Goal: Task Accomplishment & Management: Manage account settings

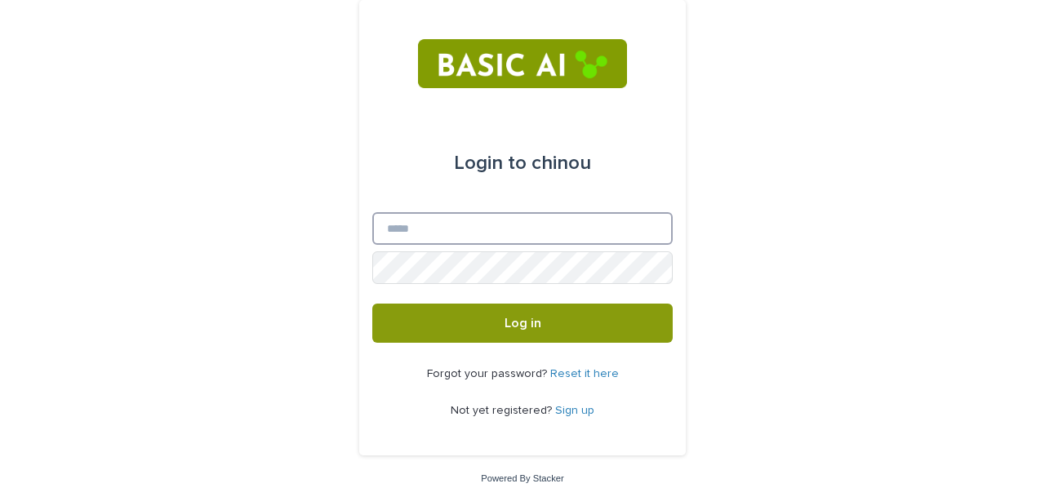
click at [512, 223] on input "Email" at bounding box center [522, 228] width 300 height 33
click at [397, 234] on input "Email" at bounding box center [522, 228] width 300 height 33
type input "**********"
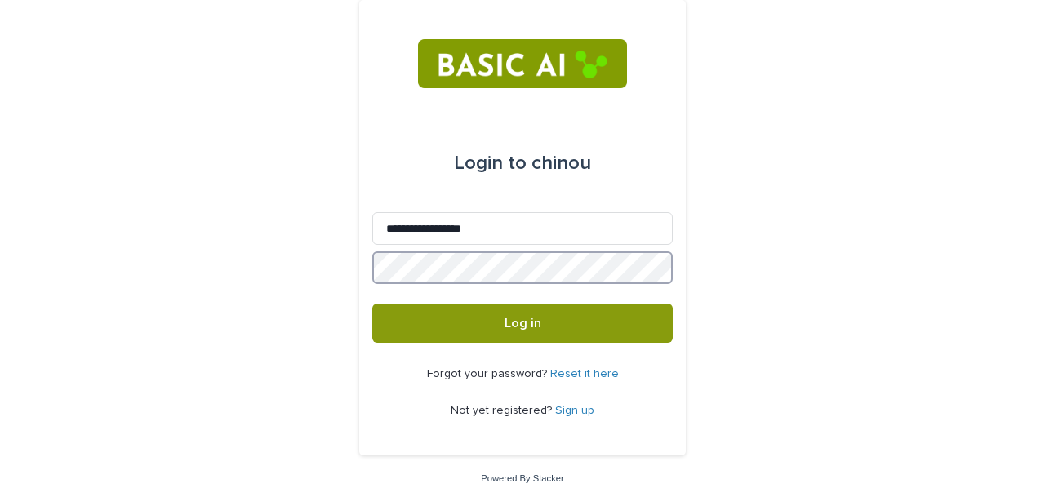
click at [372, 304] on button "Log in" at bounding box center [522, 323] width 300 height 39
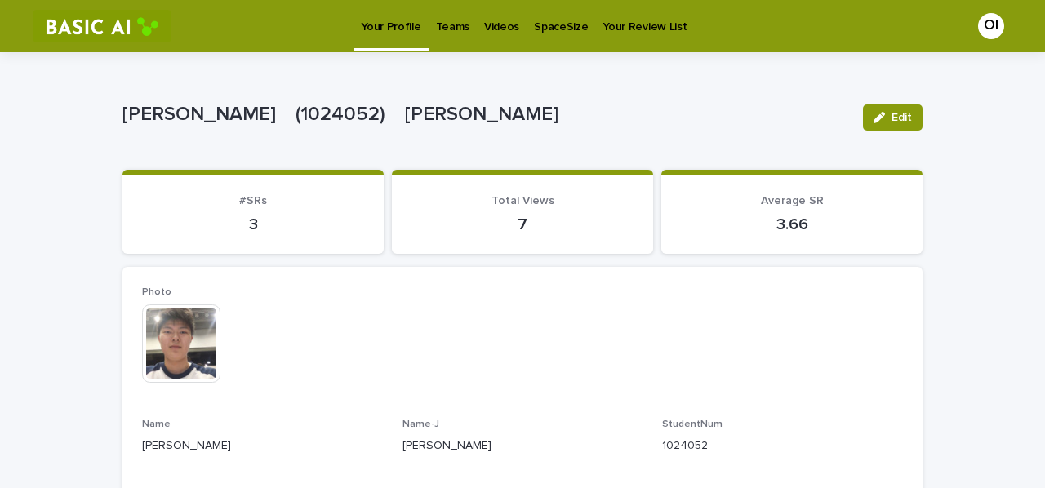
click at [454, 29] on p "Teams" at bounding box center [452, 17] width 33 height 34
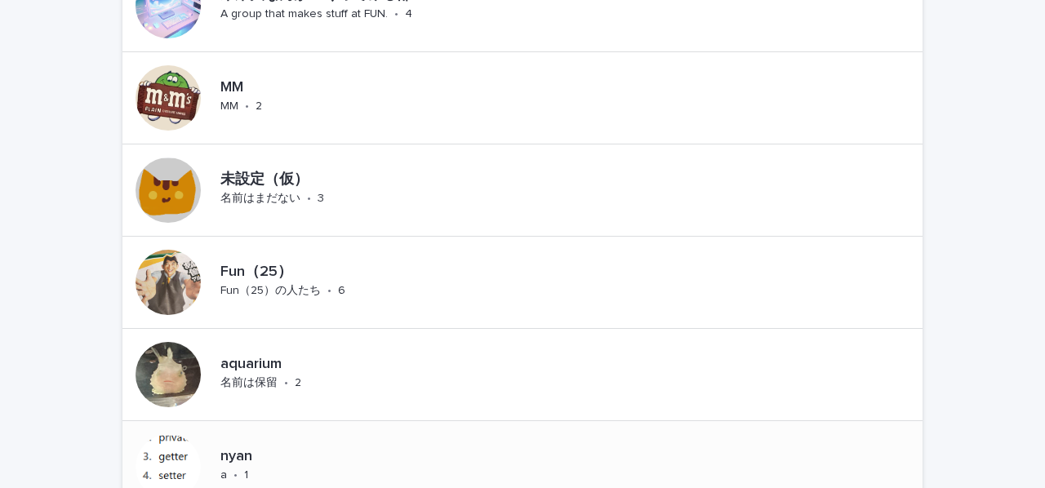
scroll to position [1255, 0]
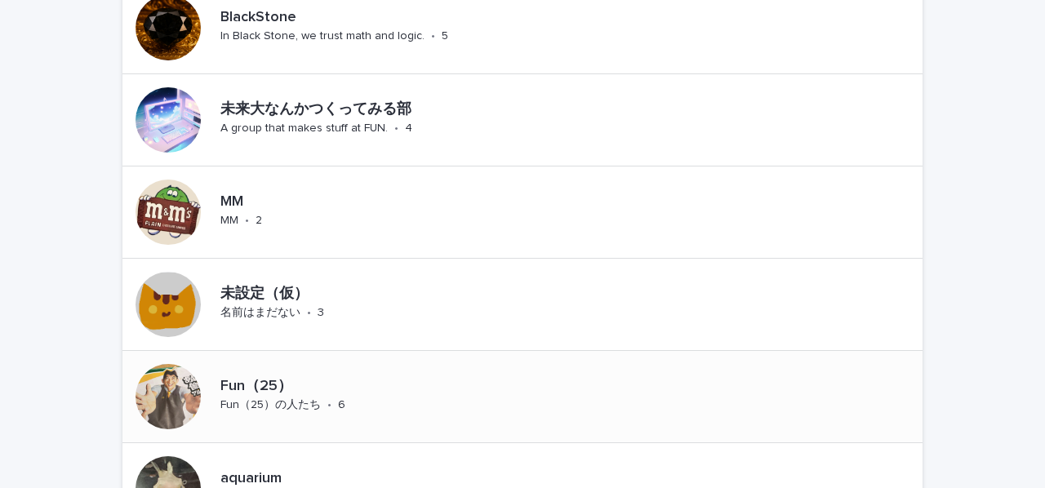
click at [279, 384] on p "Fun（25）" at bounding box center [318, 387] width 197 height 18
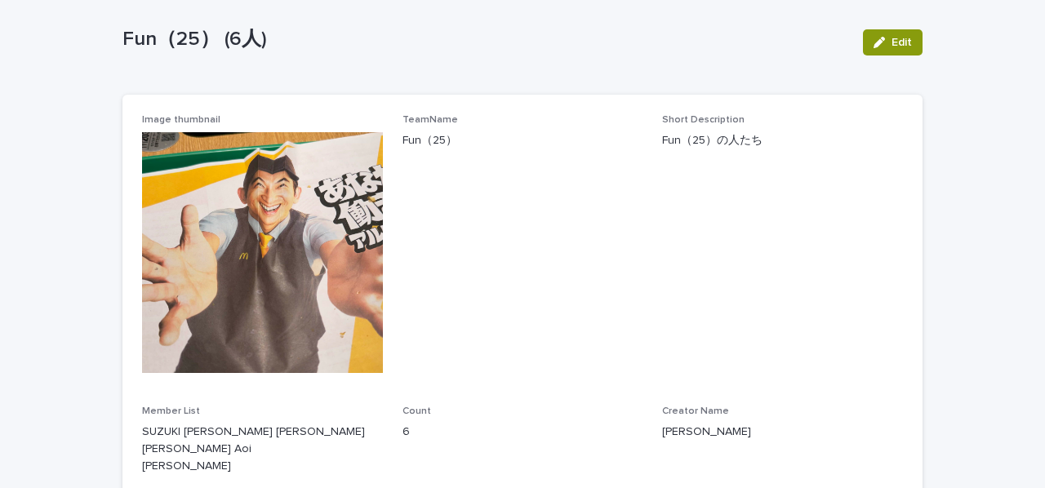
scroll to position [163, 0]
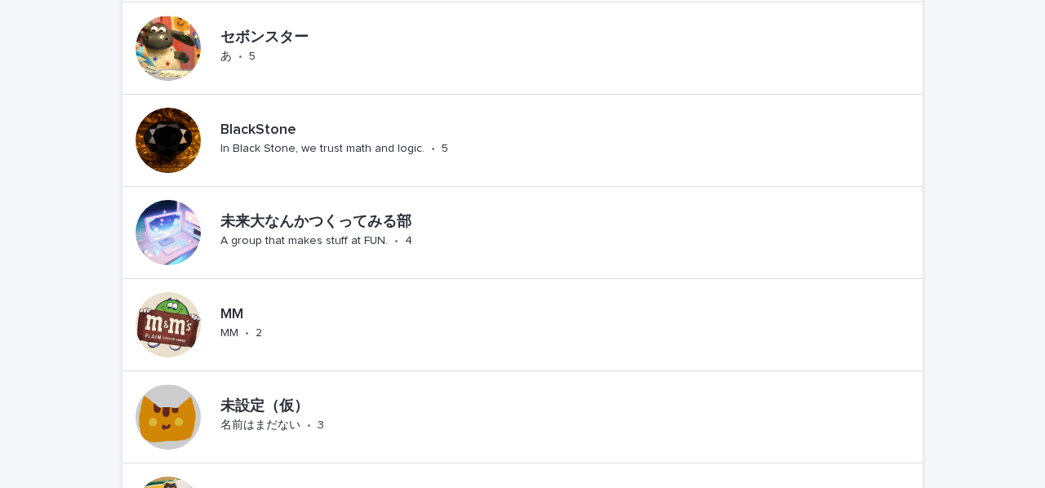
scroll to position [1632, 0]
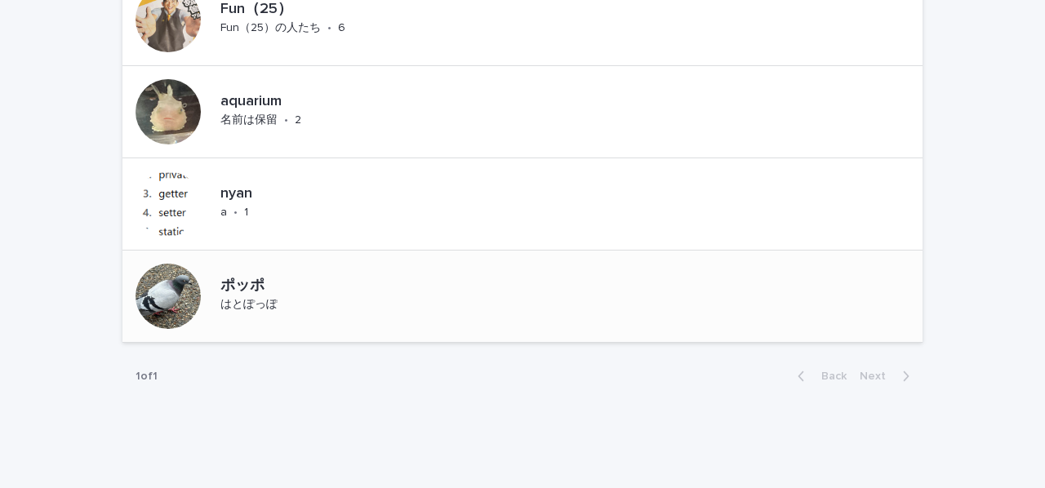
click at [260, 283] on p "ポッポ" at bounding box center [270, 286] width 101 height 18
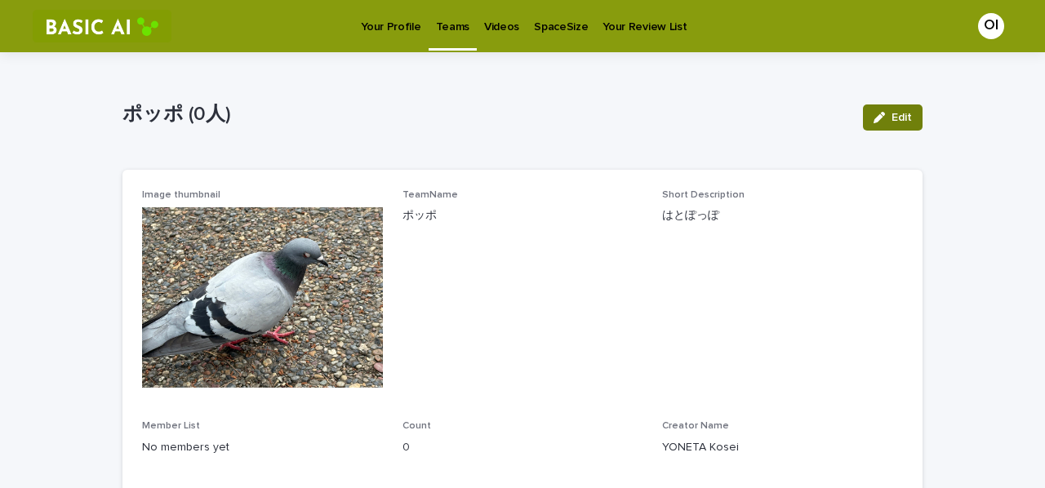
click at [891, 120] on span "Edit" at bounding box center [901, 117] width 20 height 11
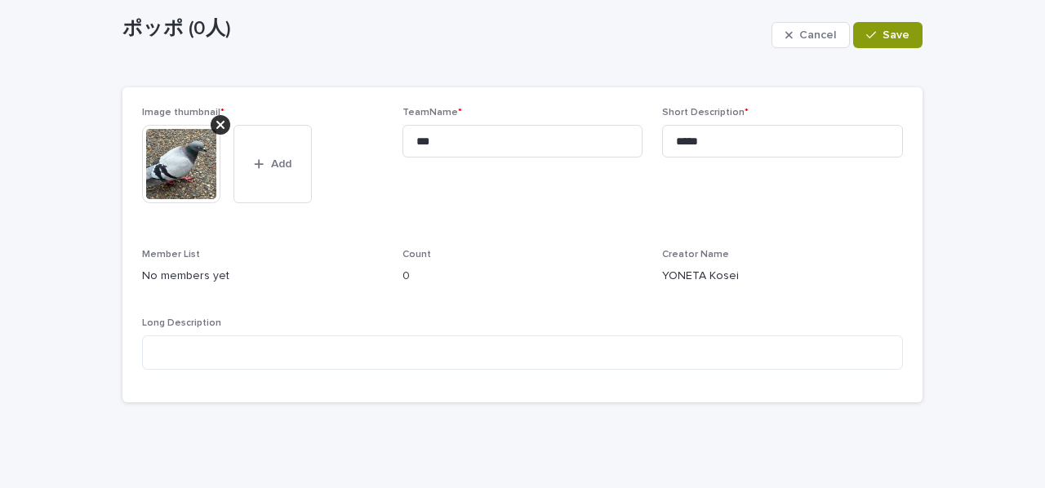
scroll to position [138, 0]
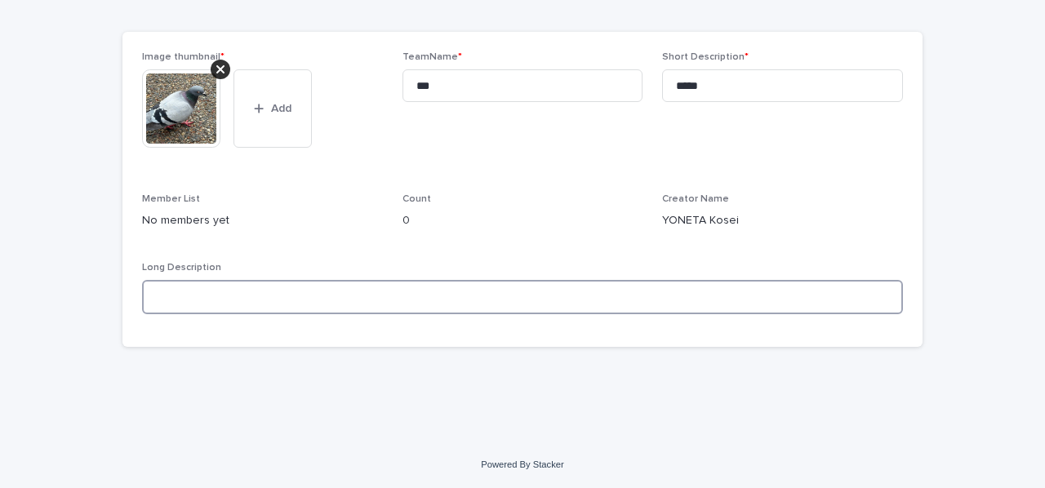
click at [188, 304] on textarea at bounding box center [522, 297] width 761 height 34
click at [194, 246] on div "Image thumbnail * This file cannot be opened Download File Add TeamName * *** S…" at bounding box center [522, 189] width 761 height 276
click at [196, 226] on p "No members yet" at bounding box center [262, 220] width 241 height 17
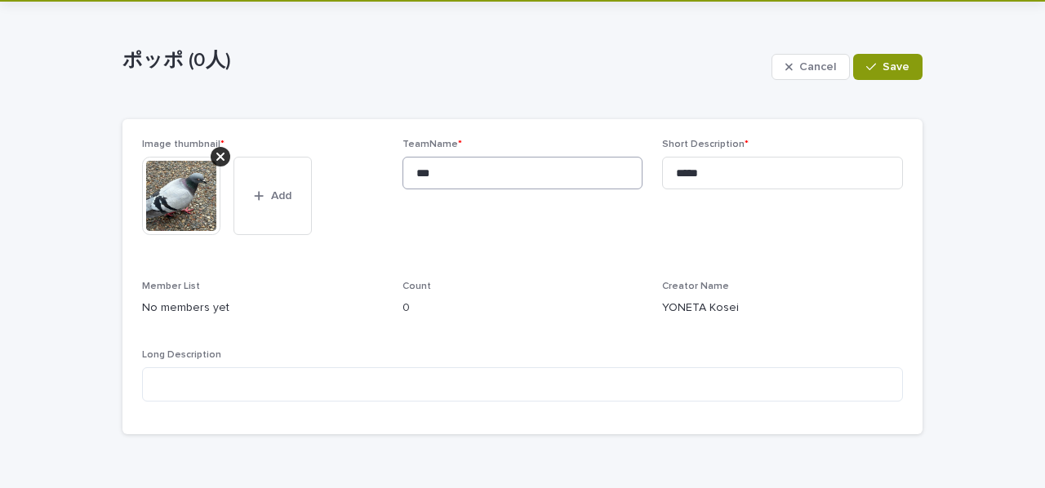
scroll to position [0, 0]
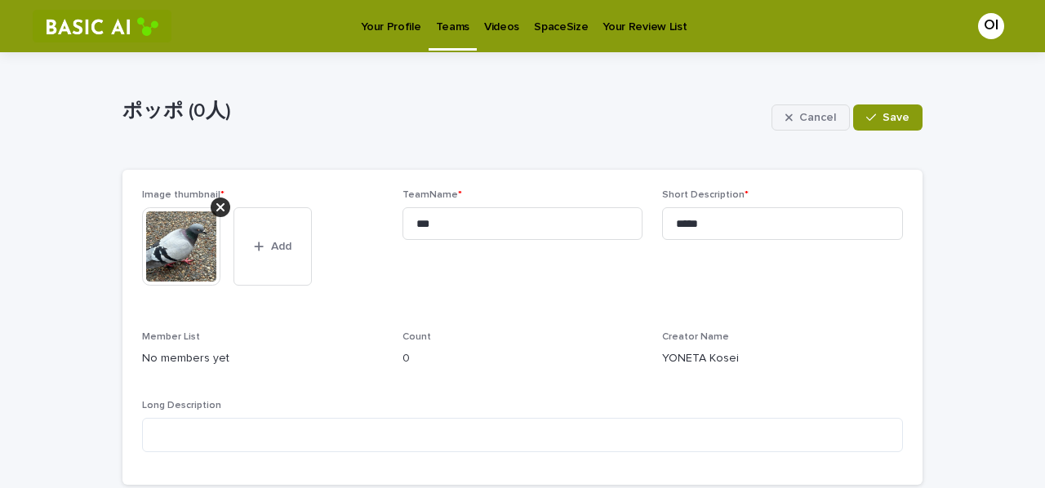
click at [816, 117] on span "Cancel" at bounding box center [817, 117] width 37 height 11
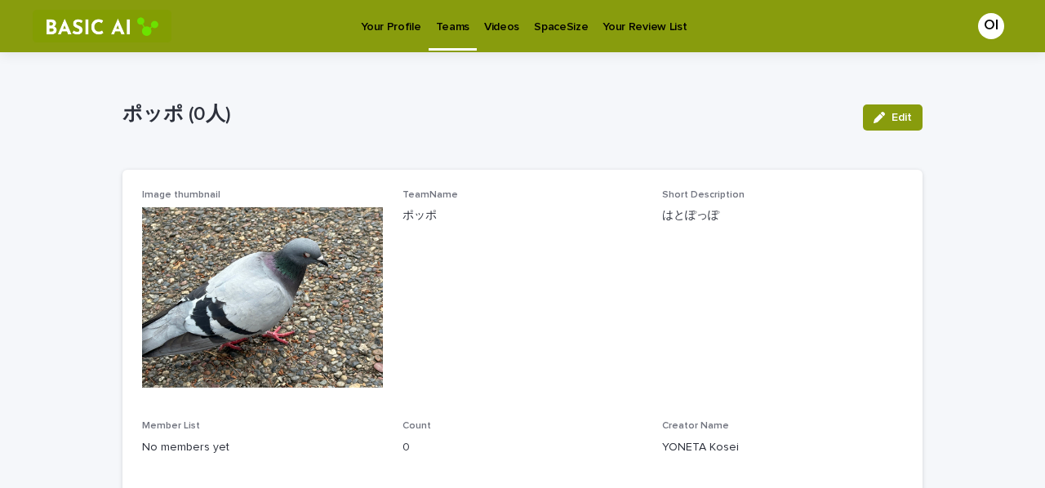
click at [336, 307] on img at bounding box center [262, 297] width 241 height 180
click at [393, 232] on div "Image thumbnail TeamName ポッポ Short Description はとぽっぽ Member List No members yet…" at bounding box center [522, 363] width 761 height 348
drag, startPoint x: 234, startPoint y: 250, endPoint x: 478, endPoint y: 195, distance: 250.0
click at [472, 195] on p "TeamName" at bounding box center [522, 194] width 241 height 11
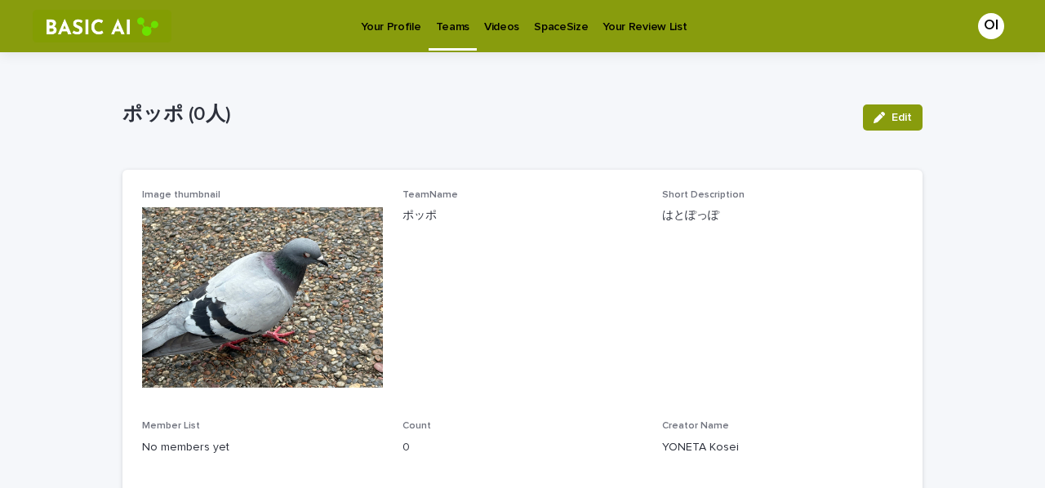
click at [663, 169] on div "Loading... Saving… Loading... Saving… Image thumbnail TeamName ポッポ Short Descri…" at bounding box center [522, 361] width 800 height 416
click at [978, 24] on div "OI" at bounding box center [991, 26] width 26 height 26
click at [661, 35] on div at bounding box center [522, 26] width 1045 height 52
click at [632, 43] on link "Your Review List" at bounding box center [644, 25] width 99 height 51
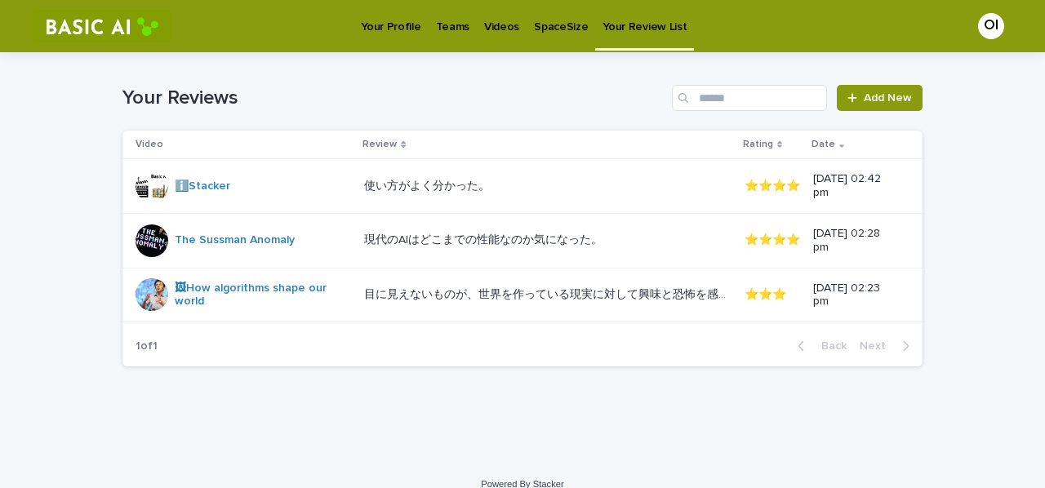
click at [996, 20] on div "OI" at bounding box center [985, 26] width 53 height 26
click at [796, 65] on div "Your Reviews Add New" at bounding box center [522, 91] width 800 height 78
click at [388, 30] on div at bounding box center [522, 26] width 1045 height 52
click at [388, 29] on p "Your Profile" at bounding box center [391, 17] width 60 height 34
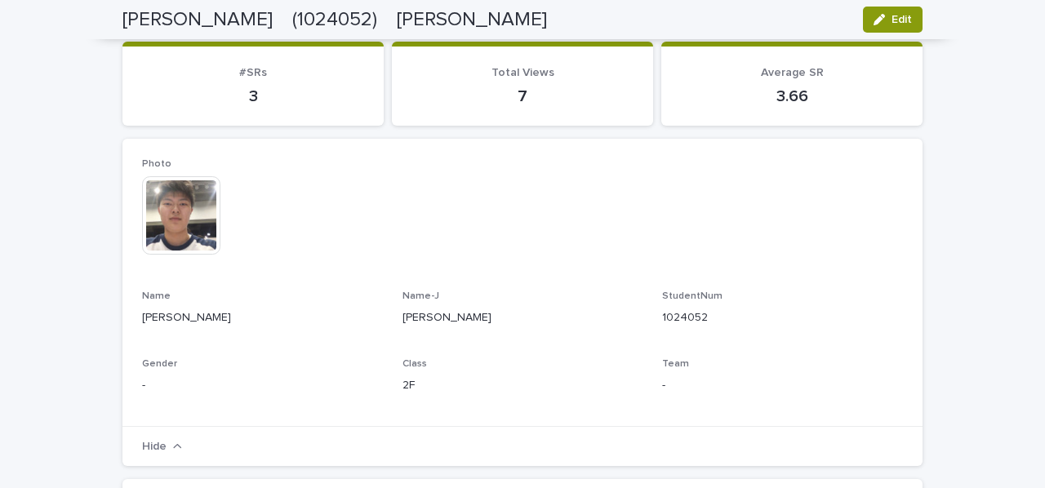
scroll to position [82, 0]
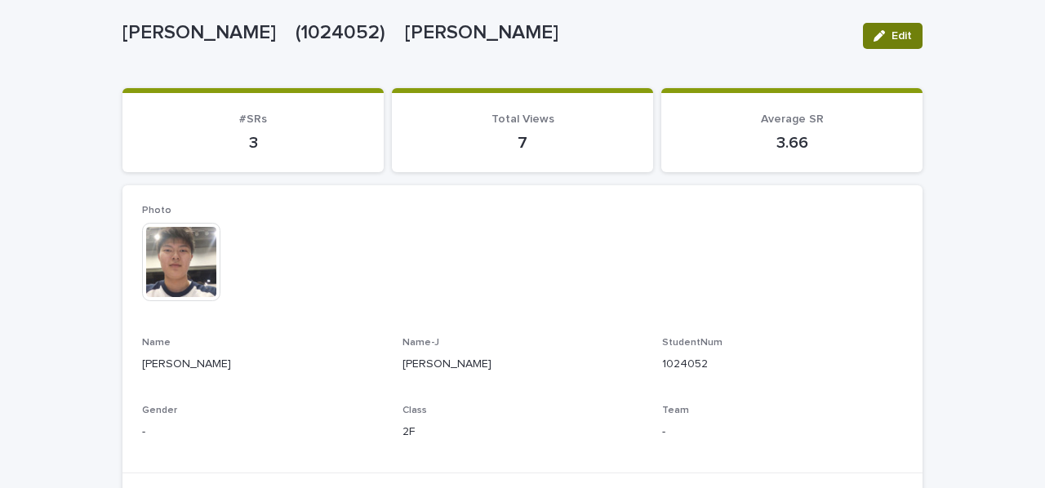
click at [899, 38] on span "Edit" at bounding box center [901, 35] width 20 height 11
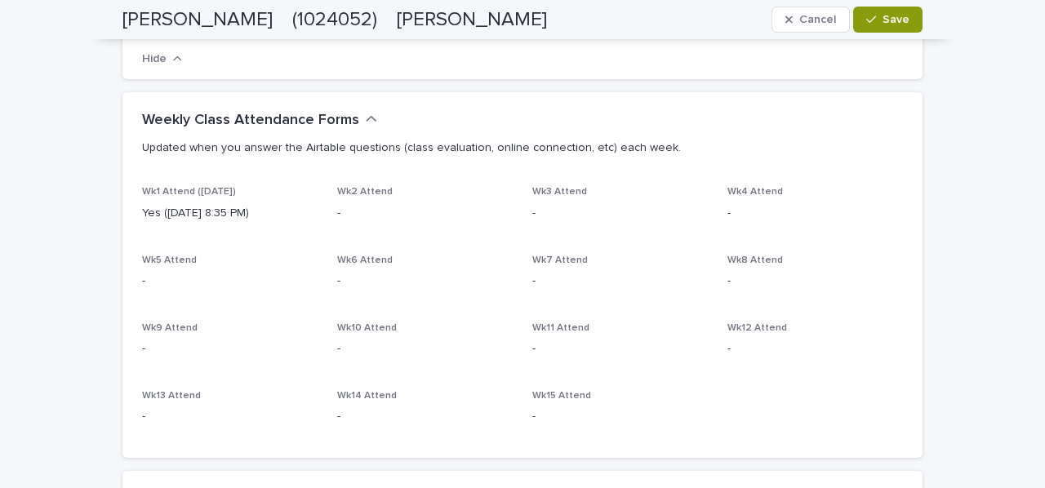
scroll to position [490, 0]
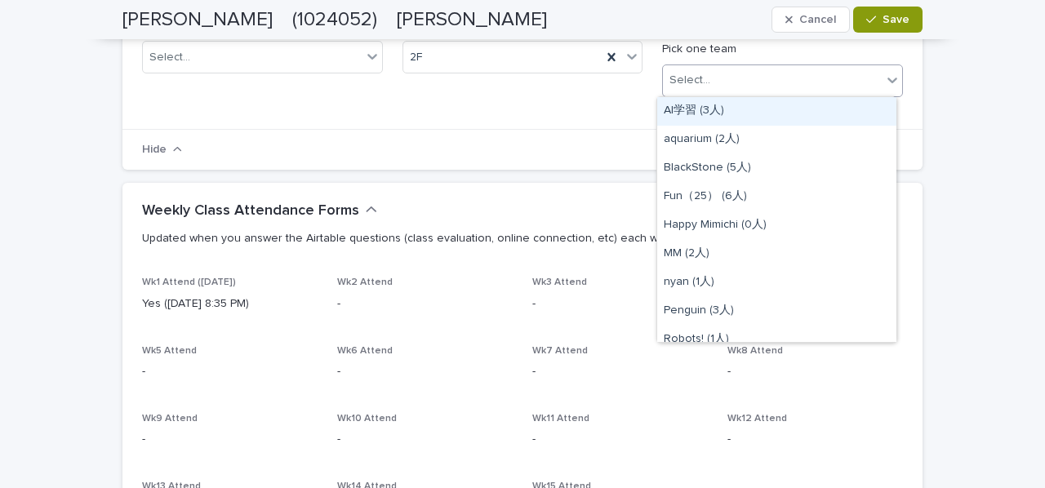
click at [754, 93] on div "Select..." at bounding box center [772, 80] width 219 height 27
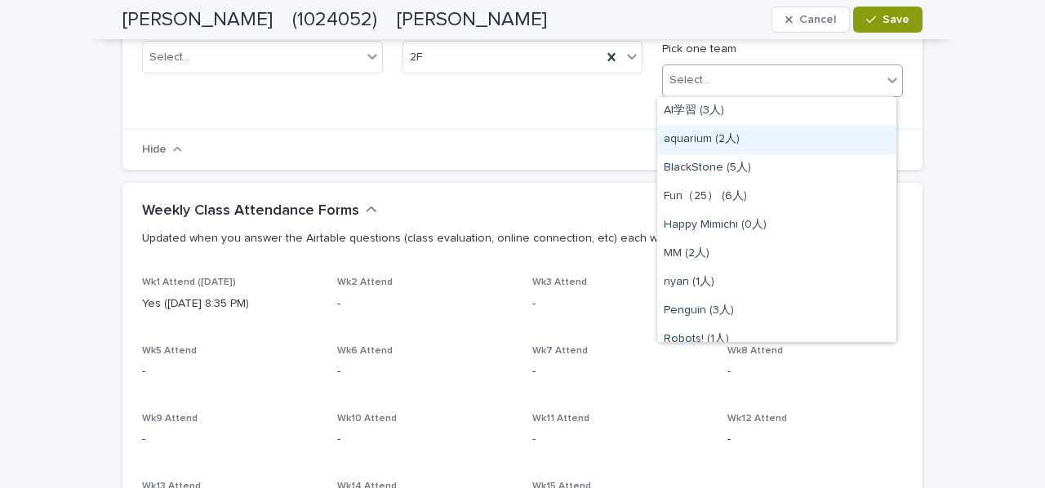
scroll to position [326, 0]
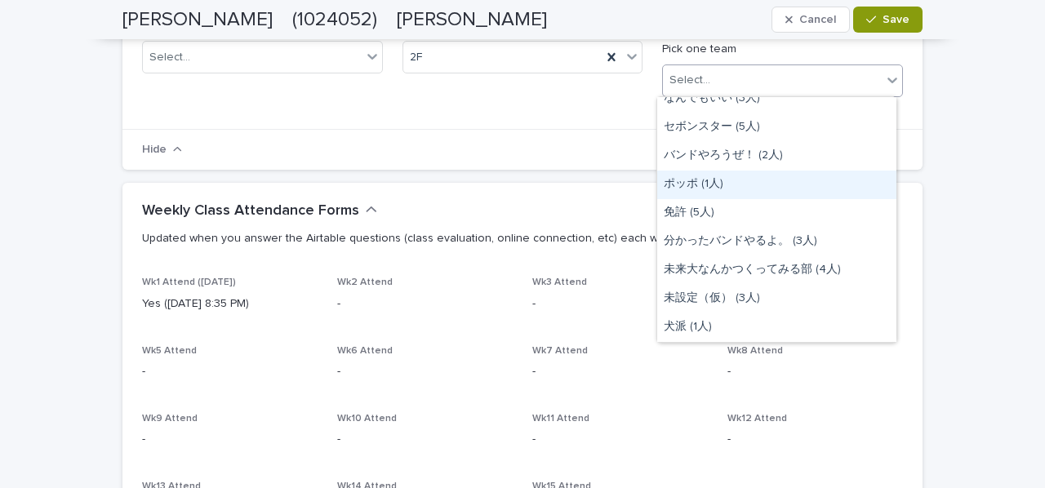
click at [771, 181] on div "ポッポ (1人)" at bounding box center [776, 185] width 239 height 29
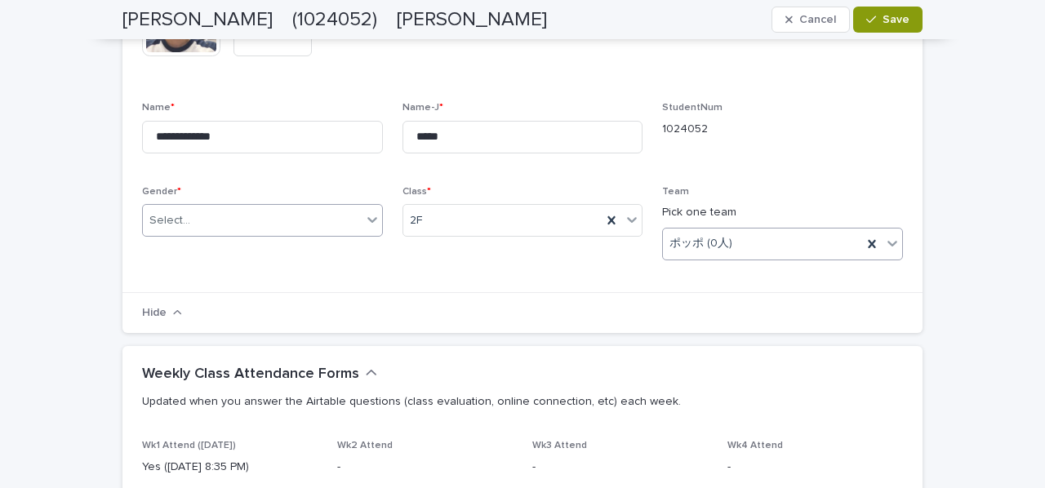
click at [353, 224] on div "Select..." at bounding box center [252, 220] width 219 height 27
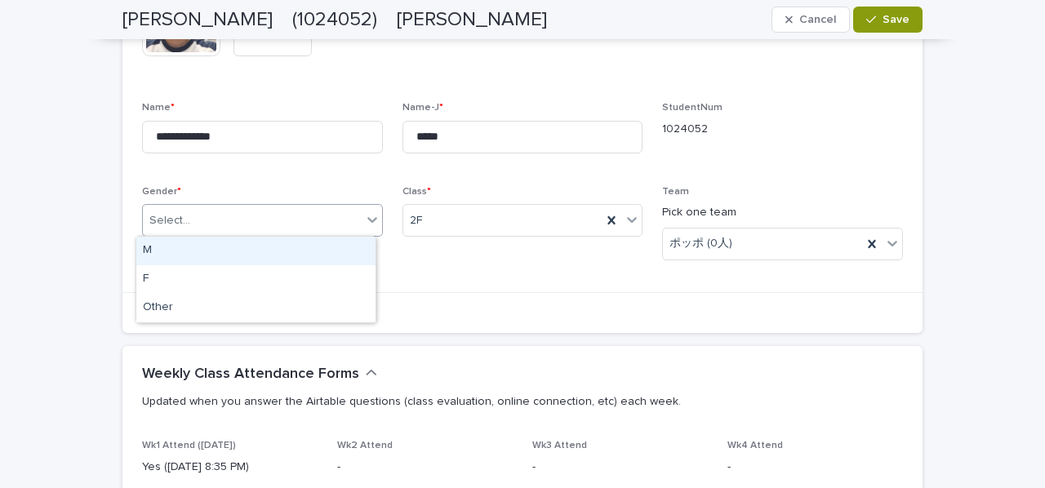
click at [307, 248] on div "M" at bounding box center [255, 251] width 239 height 29
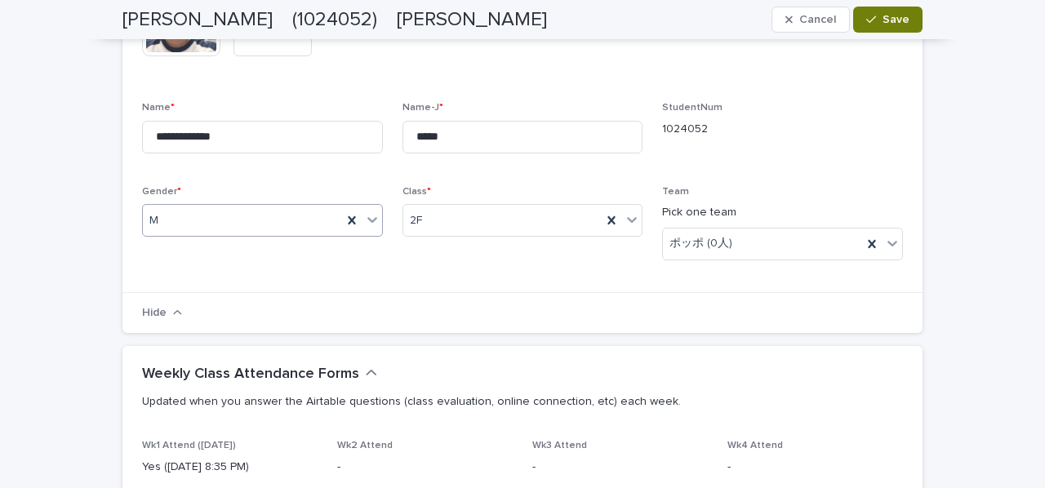
click at [880, 27] on button "Save" at bounding box center [887, 20] width 69 height 26
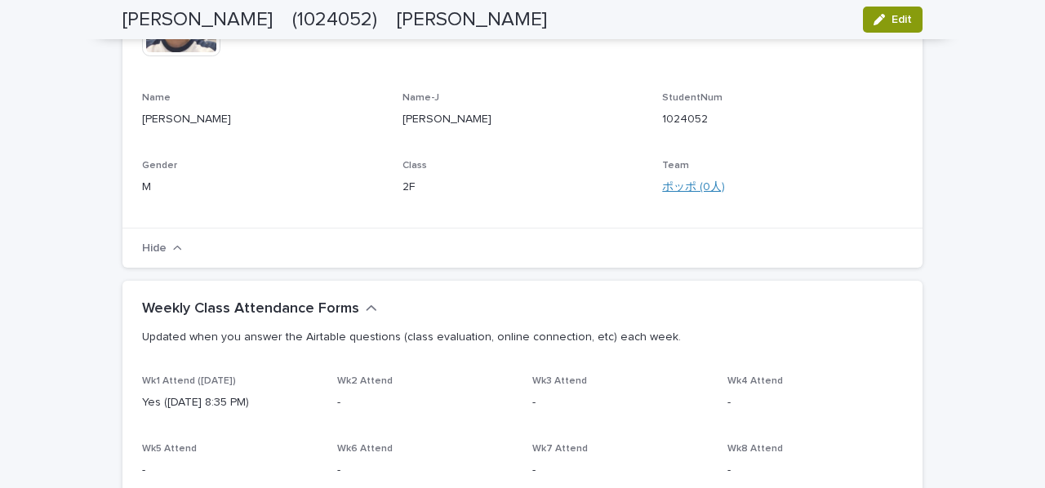
click at [694, 185] on link "ポッポ (0人)" at bounding box center [693, 187] width 63 height 17
